Goal: Transaction & Acquisition: Purchase product/service

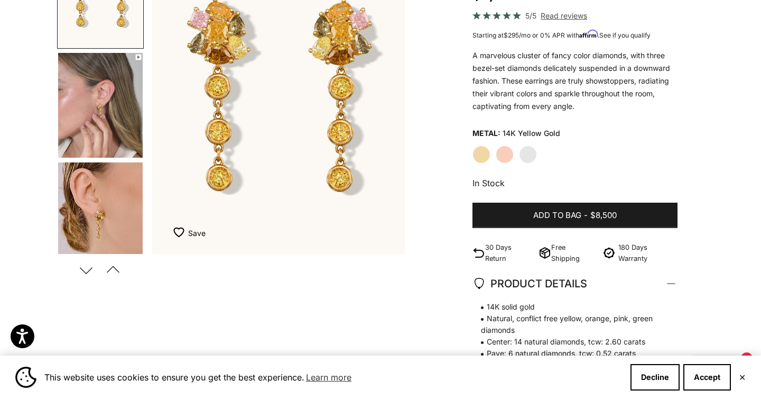
scroll to position [164, 0]
click at [82, 269] on button "Next" at bounding box center [86, 269] width 24 height 24
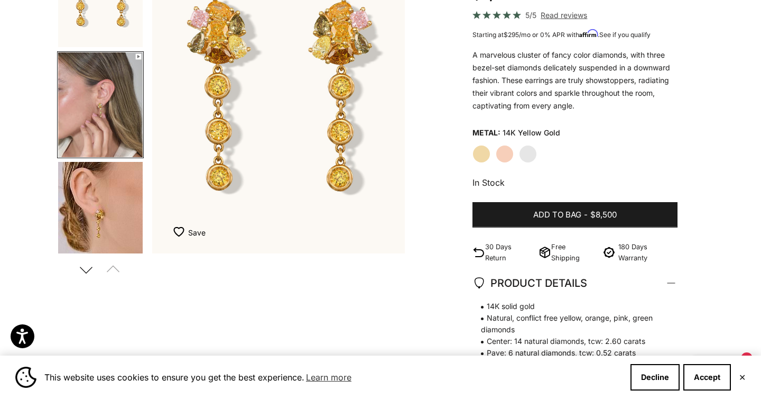
scroll to position [7, 0]
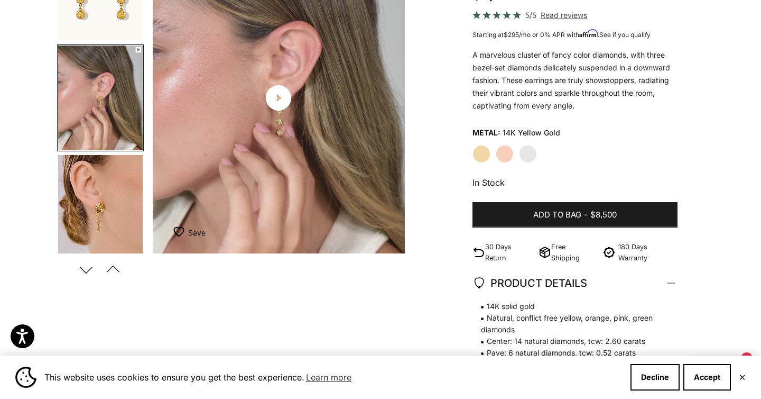
click at [82, 269] on button "Next" at bounding box center [86, 269] width 24 height 24
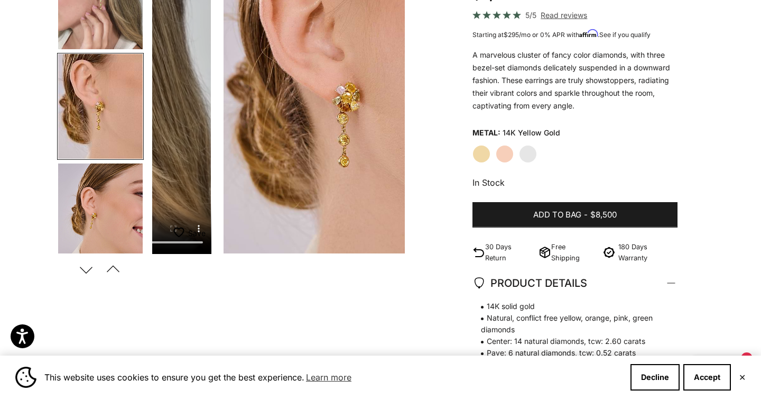
scroll to position [117, 0]
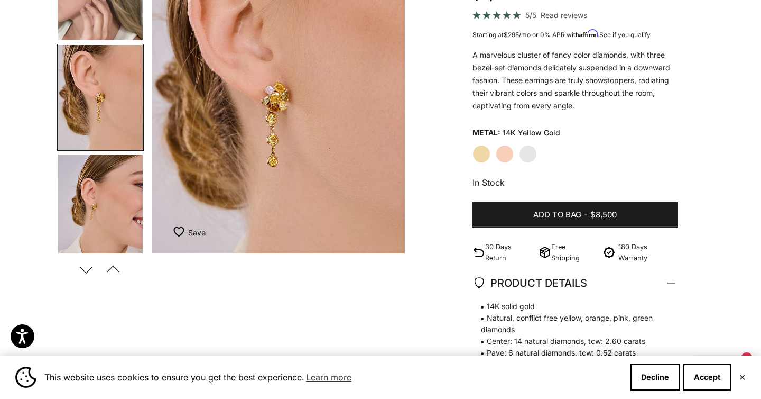
click at [82, 269] on button "Next" at bounding box center [86, 269] width 24 height 24
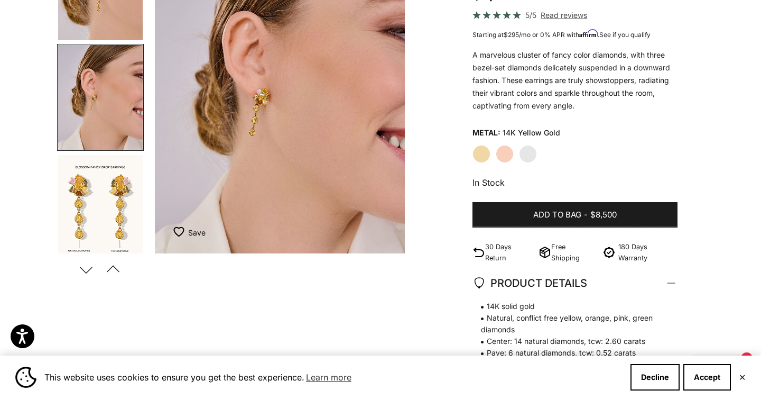
scroll to position [0, 796]
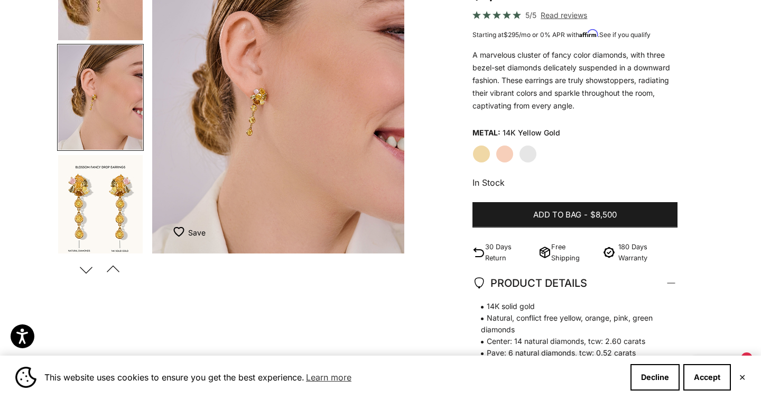
click at [82, 269] on button "Next" at bounding box center [86, 269] width 24 height 24
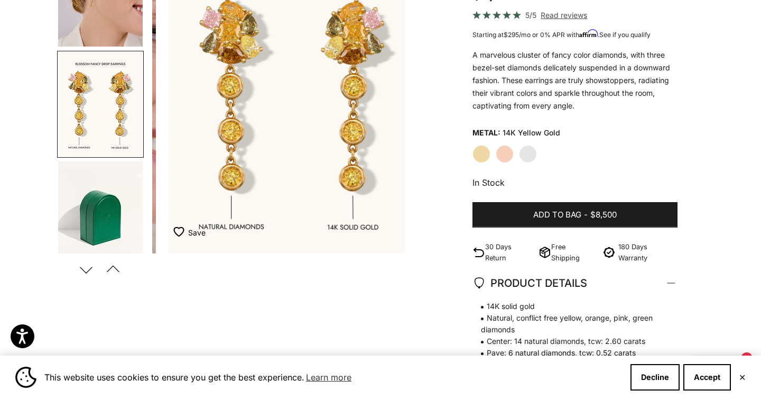
scroll to position [336, 0]
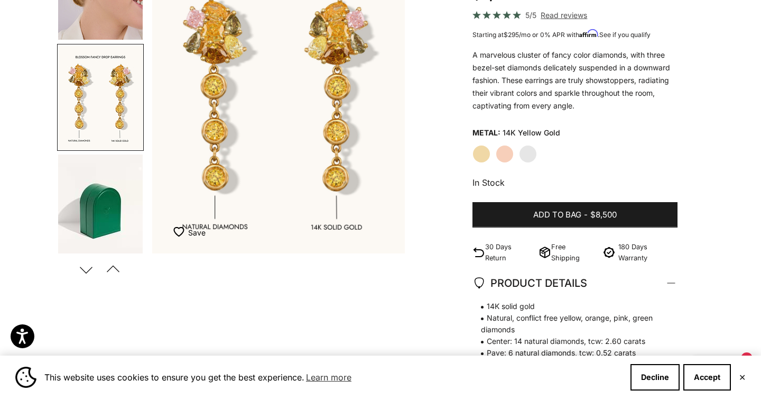
click at [82, 269] on button "Next" at bounding box center [86, 269] width 24 height 24
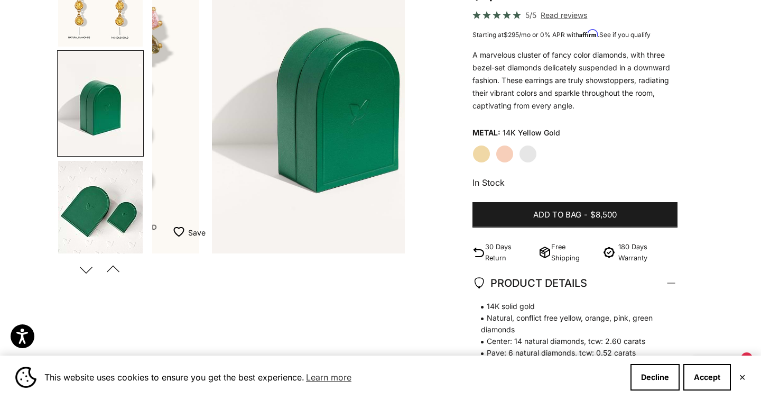
scroll to position [446, 0]
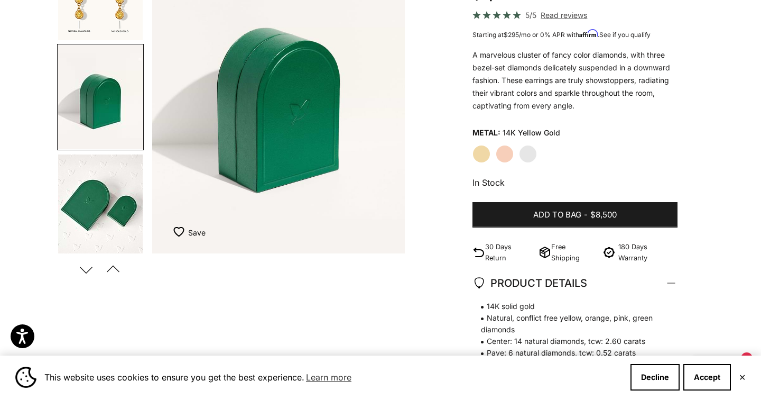
click at [82, 269] on button "Next" at bounding box center [86, 269] width 24 height 24
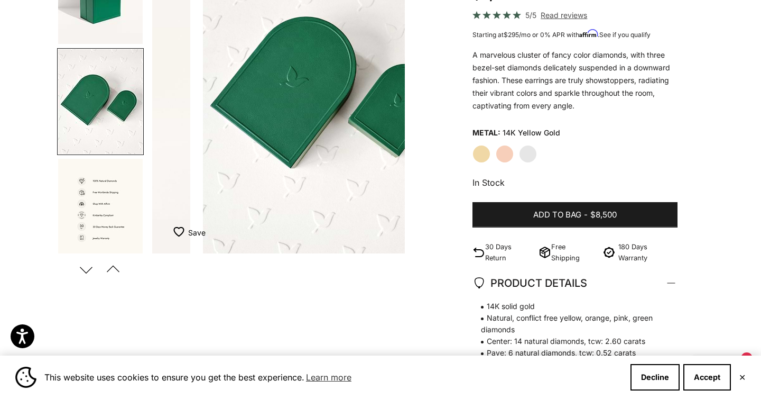
scroll to position [0, 0]
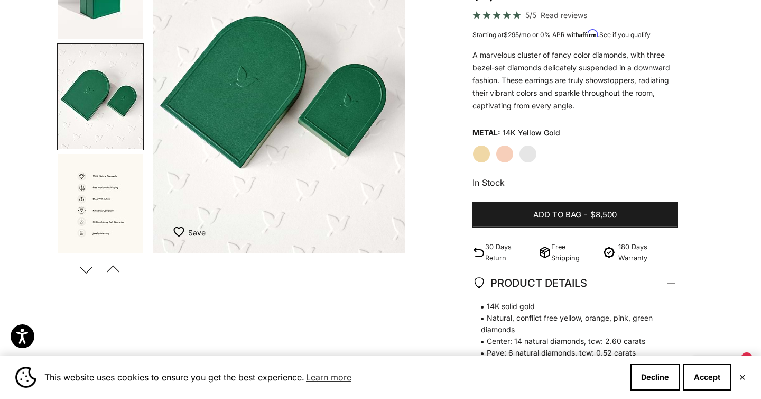
click at [82, 269] on button "Next" at bounding box center [86, 269] width 24 height 24
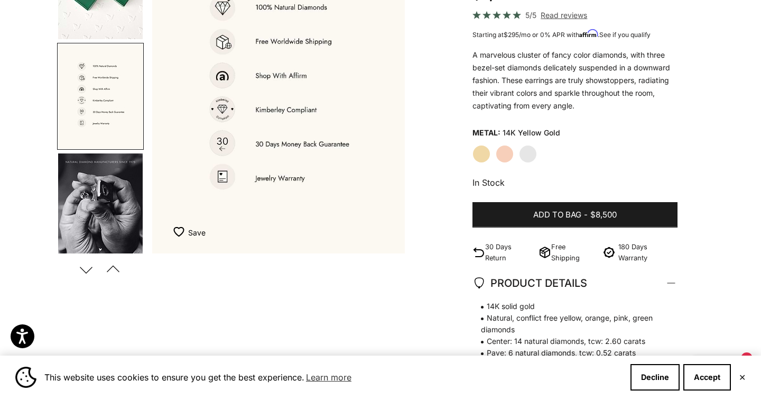
click at [82, 269] on button "Next" at bounding box center [86, 269] width 24 height 24
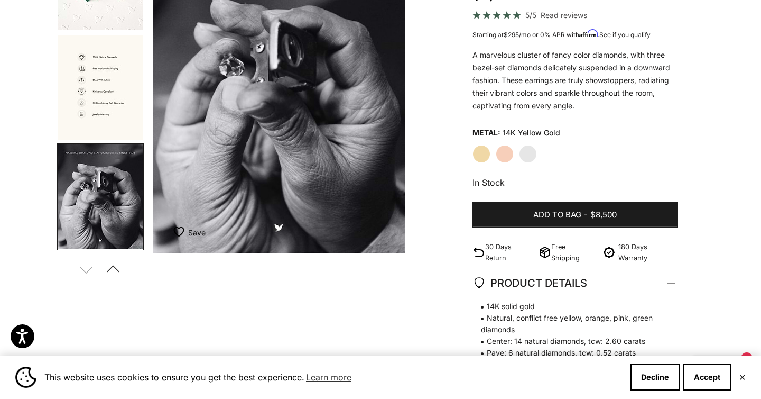
click at [565, 70] on p "A marvelous cluster of fancy color diamonds, with three bezel-set diamonds deli…" at bounding box center [575, 80] width 205 height 63
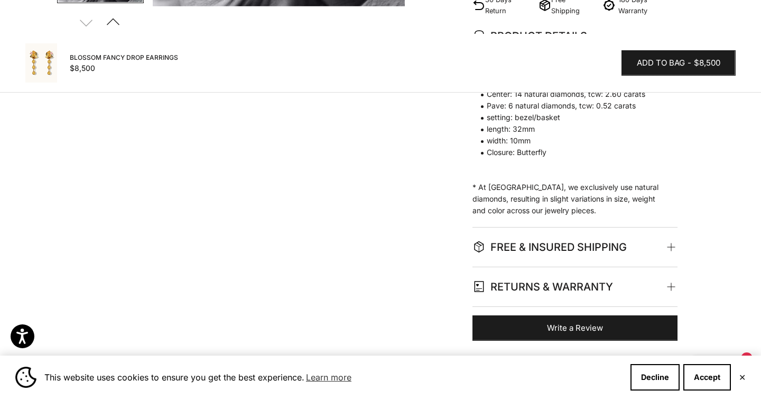
click at [536, 113] on span "setting: bezel/basket" at bounding box center [570, 118] width 195 height 12
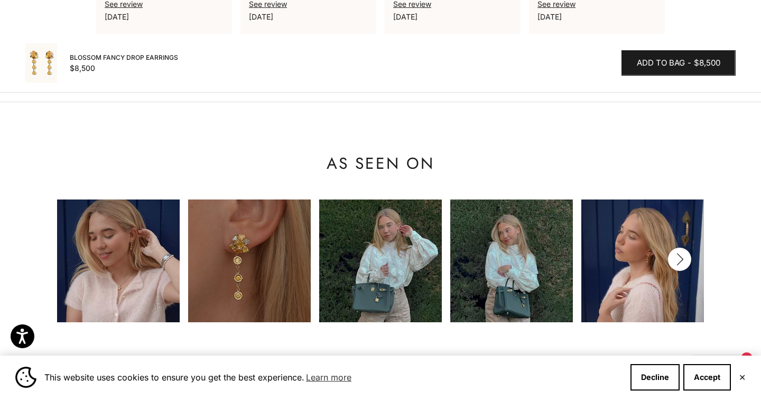
click at [685, 253] on icon "button" at bounding box center [680, 259] width 12 height 13
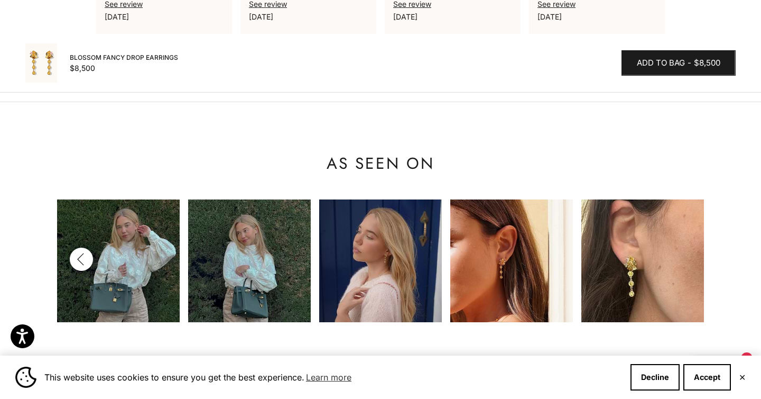
click at [370, 255] on img at bounding box center [380, 260] width 123 height 123
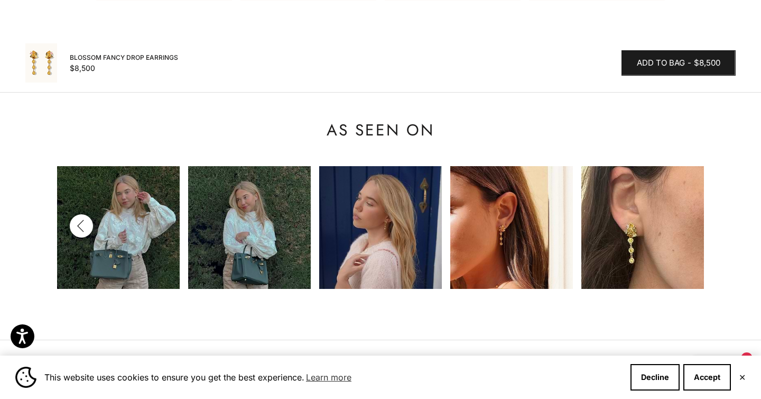
click at [348, 233] on img at bounding box center [380, 227] width 123 height 123
click at [229, 237] on img at bounding box center [249, 227] width 123 height 123
click at [70, 218] on img at bounding box center [118, 227] width 123 height 123
click at [78, 219] on button "Previous" at bounding box center [81, 225] width 23 height 23
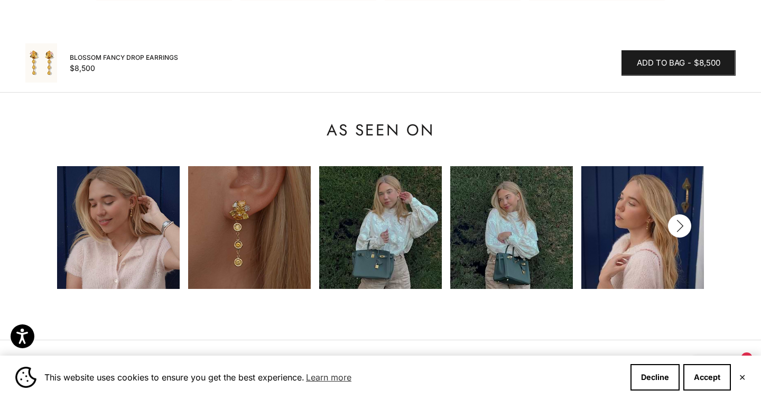
click at [122, 224] on img at bounding box center [118, 227] width 123 height 123
click at [222, 222] on img at bounding box center [249, 227] width 123 height 123
